Goal: Information Seeking & Learning: Find specific fact

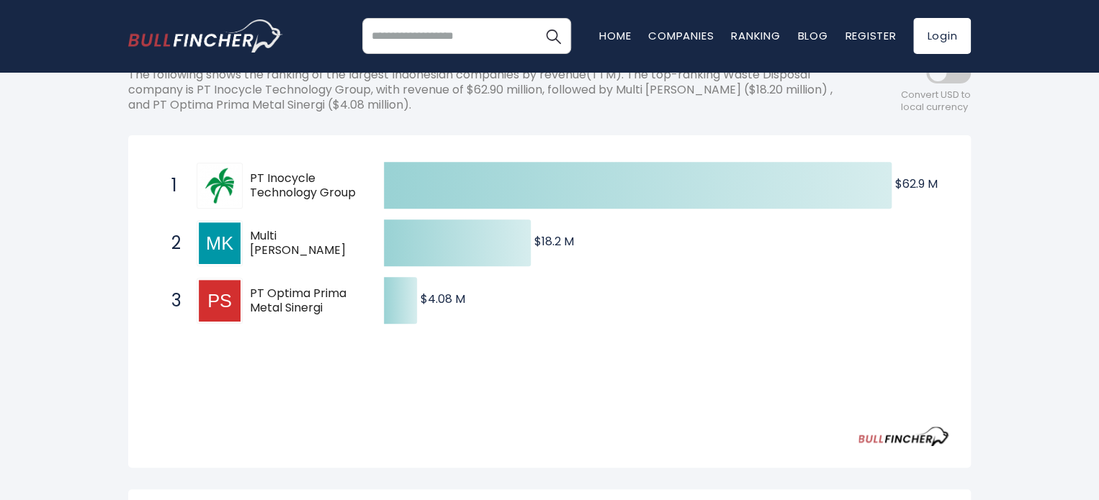
scroll to position [216, 0]
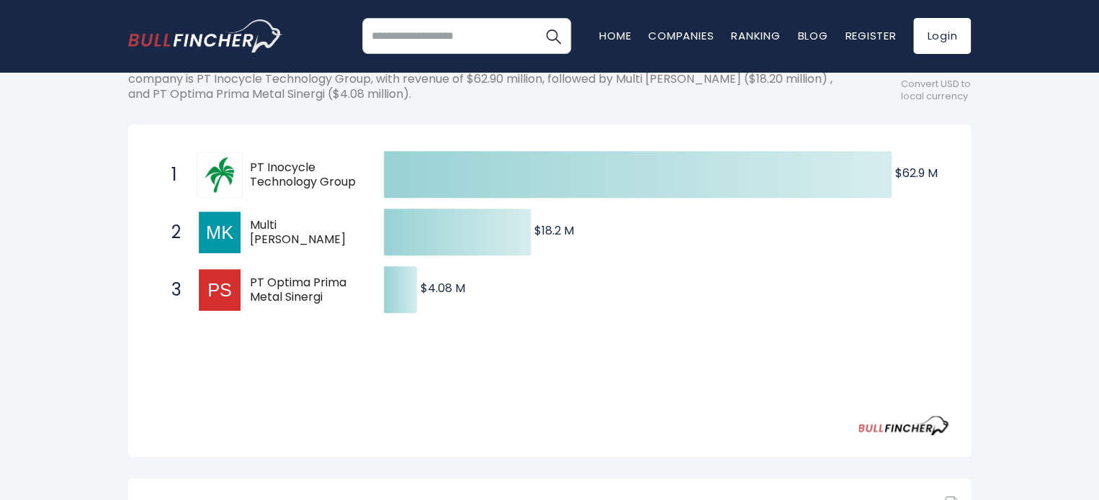
click at [44, 121] on div "[GEOGRAPHIC_DATA] Entire World 30,373 [GEOGRAPHIC_DATA] 3,966" at bounding box center [549, 362] width 1099 height 968
drag, startPoint x: 357, startPoint y: 186, endPoint x: 259, endPoint y: 169, distance: 99.3
click at [259, 169] on span "PT Inocycle Technology Group" at bounding box center [304, 176] width 109 height 30
drag, startPoint x: 251, startPoint y: 166, endPoint x: 354, endPoint y: 194, distance: 106.7
click at [354, 194] on div "1 PT Inocycle Technology Group INOV.JK" at bounding box center [261, 175] width 194 height 46
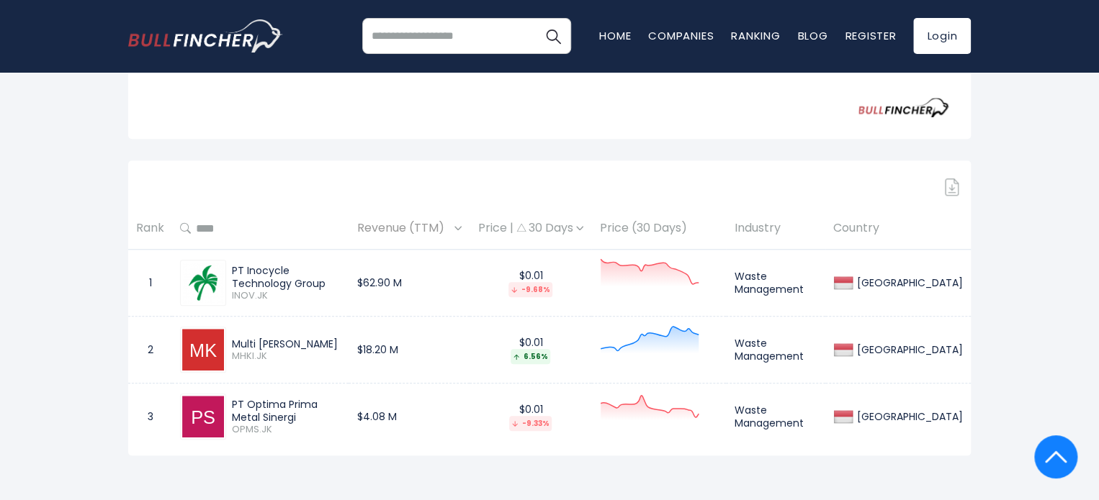
scroll to position [576, 0]
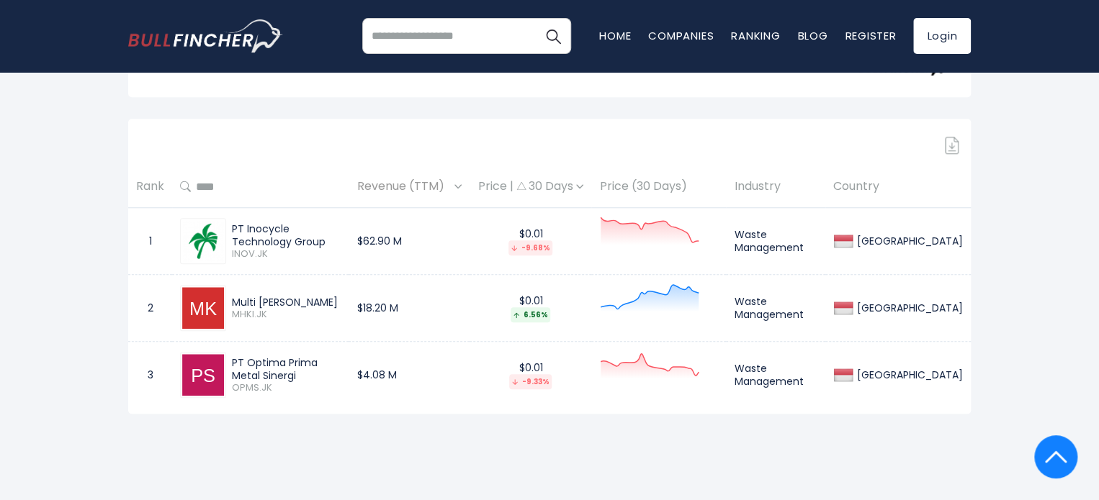
drag, startPoint x: 230, startPoint y: 227, endPoint x: 262, endPoint y: 241, distance: 34.8
click at [262, 241] on div "PT Inocycle Technology Group INOV.JK" at bounding box center [283, 241] width 114 height 38
copy div "PT Inocycle Technology Group"
click at [421, 121] on div "Sign in to download table Rank Revenue (TTM) Price | 30 Days Price (30 Days) In…" at bounding box center [549, 266] width 842 height 295
drag, startPoint x: 346, startPoint y: 300, endPoint x: 230, endPoint y: 304, distance: 115.3
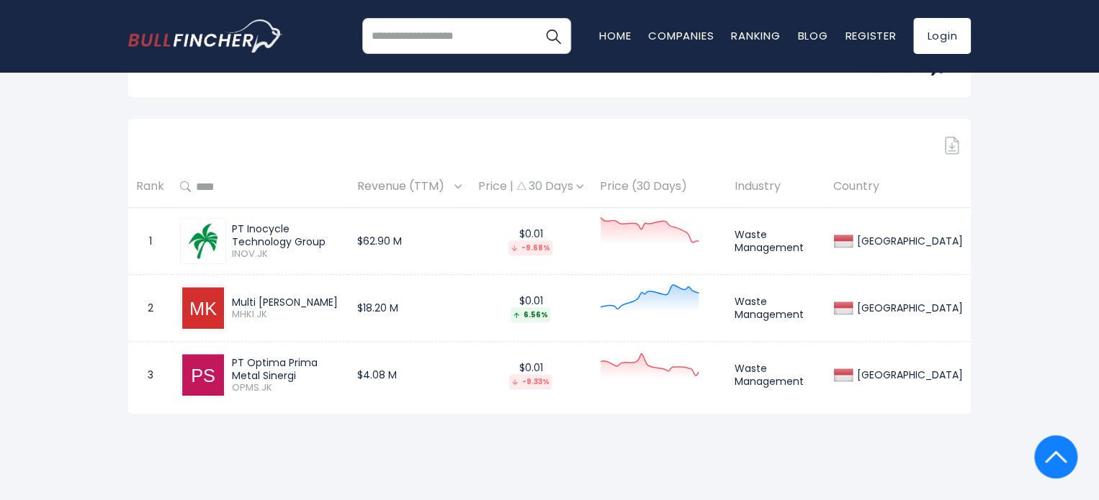
click at [230, 304] on div "Multi [PERSON_NAME] MHKI.JK" at bounding box center [283, 308] width 114 height 25
copy div "Multi [PERSON_NAME]"
click at [312, 450] on div "[GEOGRAPHIC_DATA] Entire World 30,373 [GEOGRAPHIC_DATA] 3,966" at bounding box center [549, 2] width 1099 height 968
drag, startPoint x: 272, startPoint y: 374, endPoint x: 228, endPoint y: 362, distance: 45.4
click at [228, 362] on div "PT Optima Prima Metal Sinergi OPMS.JK" at bounding box center [283, 375] width 114 height 38
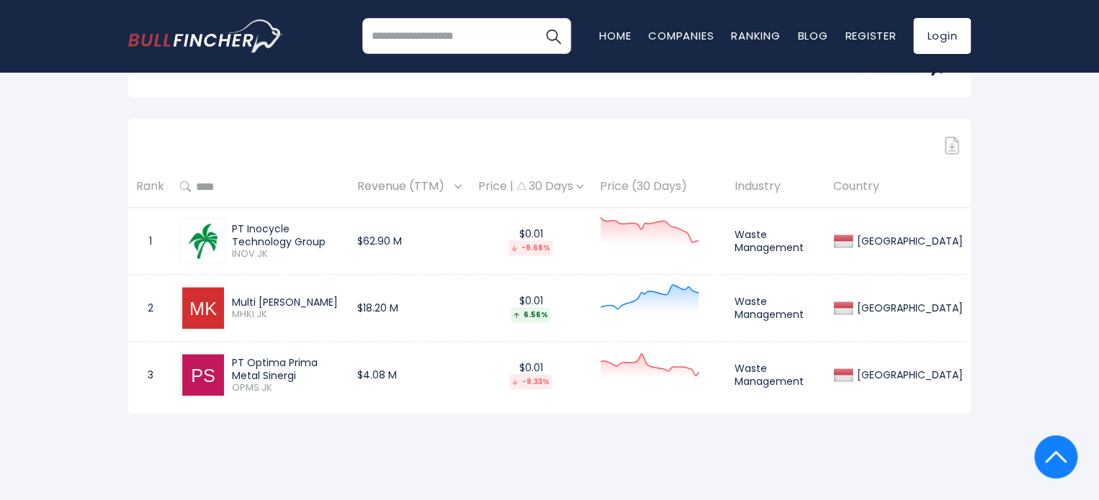
copy div "PT Optima Prima Metal Sinergi"
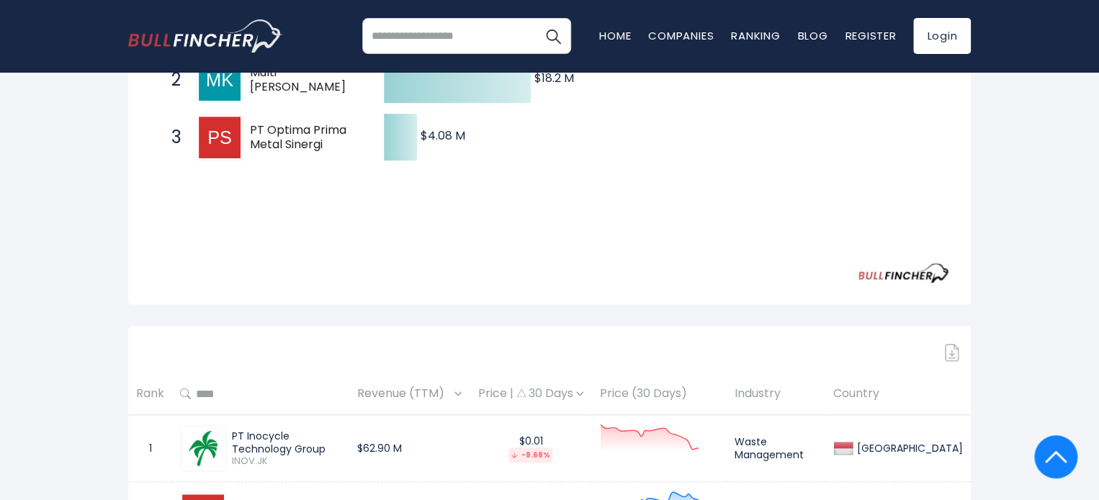
scroll to position [360, 0]
